Goal: Check status: Check status

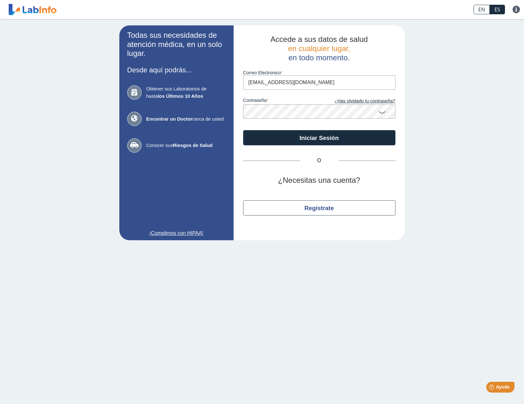
type input "[EMAIL_ADDRESS][DOMAIN_NAME]"
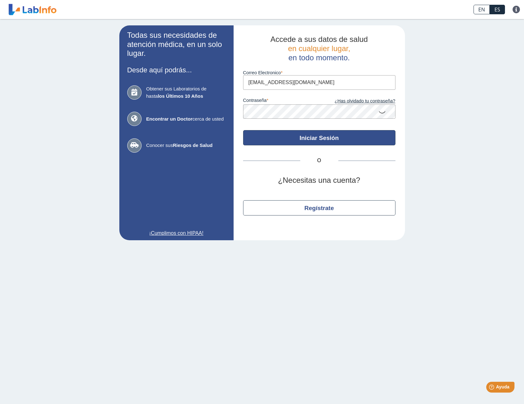
click at [315, 135] on button "Iniciar Sesión" at bounding box center [319, 137] width 152 height 15
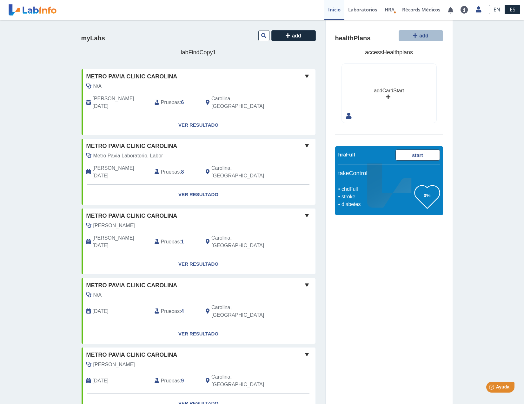
scroll to position [118, 0]
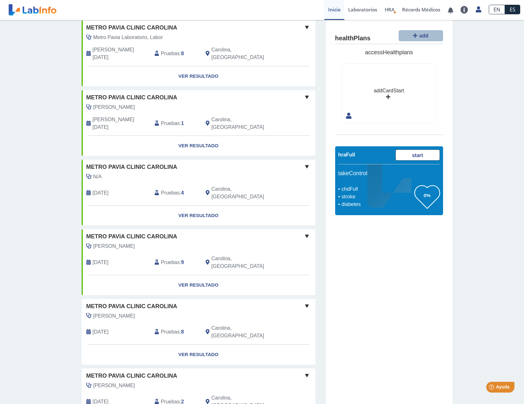
click at [176, 328] on span "Pruebas" at bounding box center [170, 332] width 19 height 8
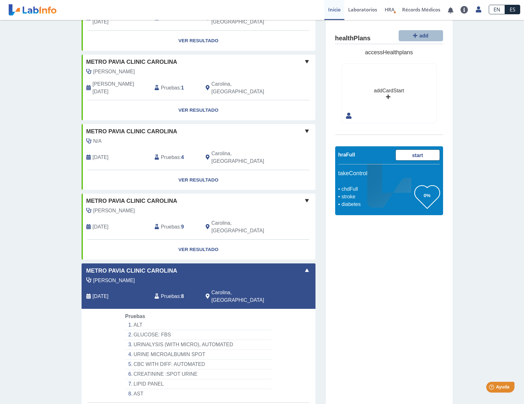
scroll to position [212, 0]
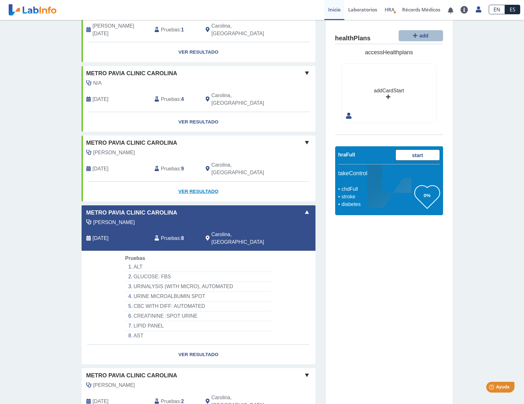
click at [195, 182] on link "Ver Resultado" at bounding box center [199, 192] width 234 height 20
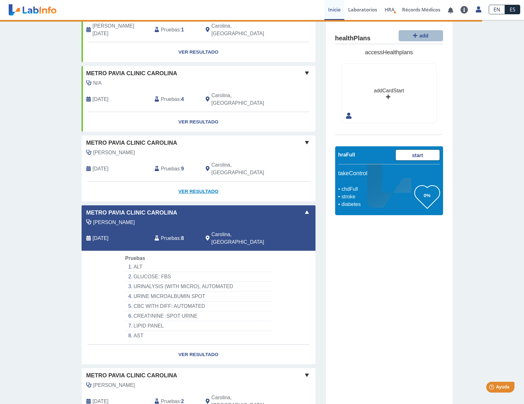
scroll to position [50, 0]
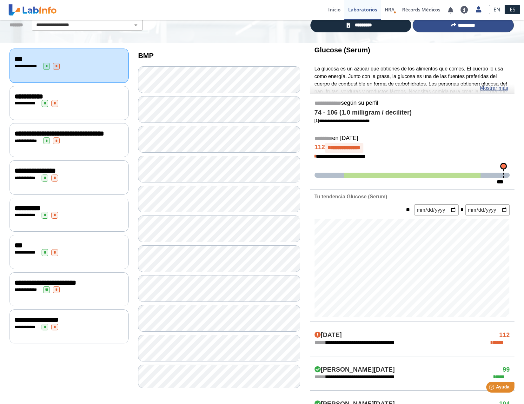
click at [441, 26] on button "*********" at bounding box center [463, 25] width 101 height 14
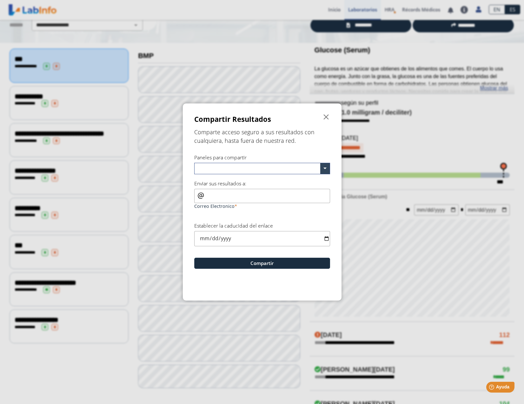
click at [277, 36] on ngb-modal-window "Compartir Resultados  Comparte acceso seguro a sus resultados con cualquiera, …" at bounding box center [262, 202] width 524 height 404
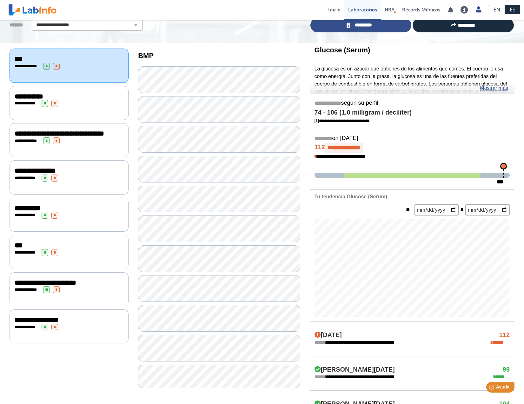
click at [339, 28] on link "*********" at bounding box center [360, 25] width 101 height 14
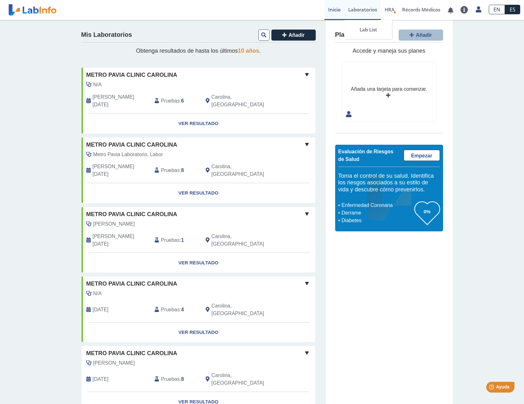
click at [355, 6] on link "Laboratorios" at bounding box center [362, 10] width 36 height 20
